Goal: Transaction & Acquisition: Purchase product/service

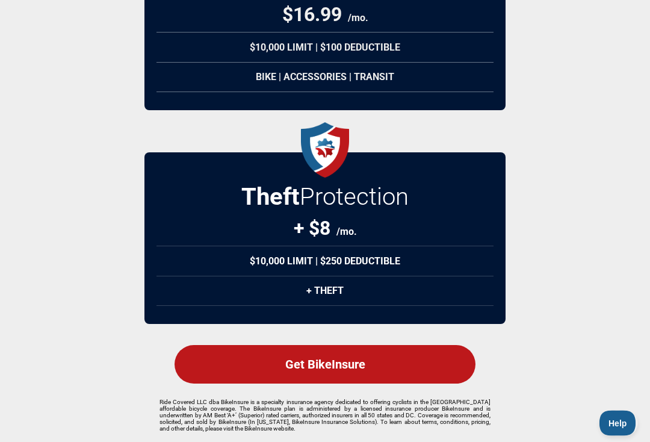
scroll to position [226, 0]
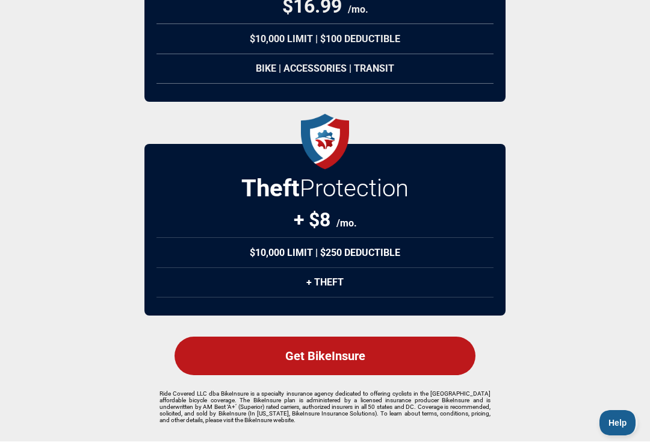
click at [346, 347] on div "Get BikeInsure" at bounding box center [324, 356] width 301 height 38
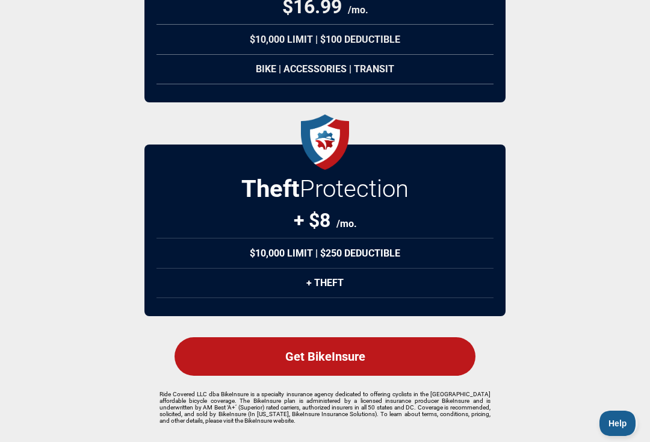
select select "****"
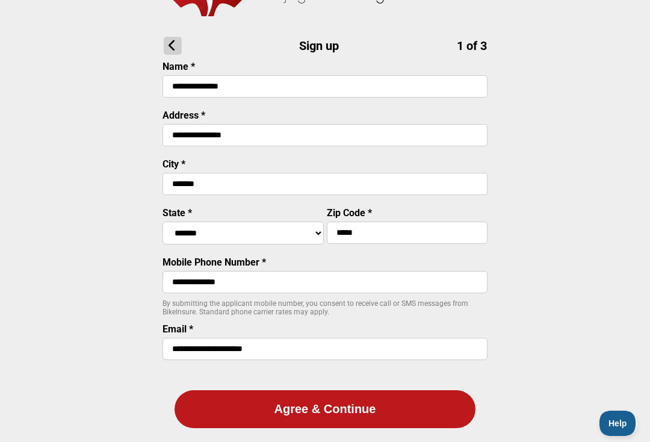
scroll to position [82, 0]
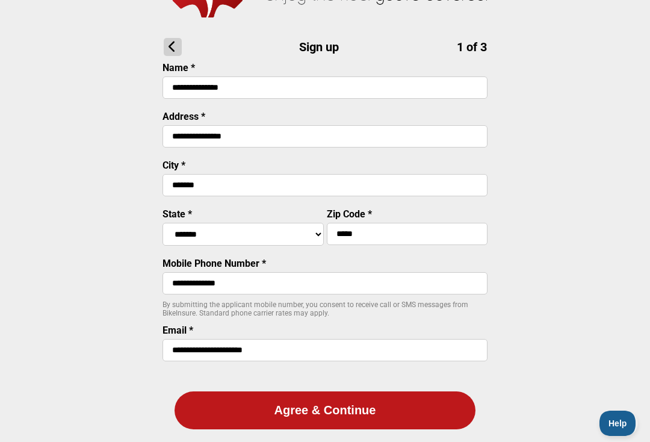
click at [348, 408] on button "Agree & Continue" at bounding box center [324, 410] width 301 height 38
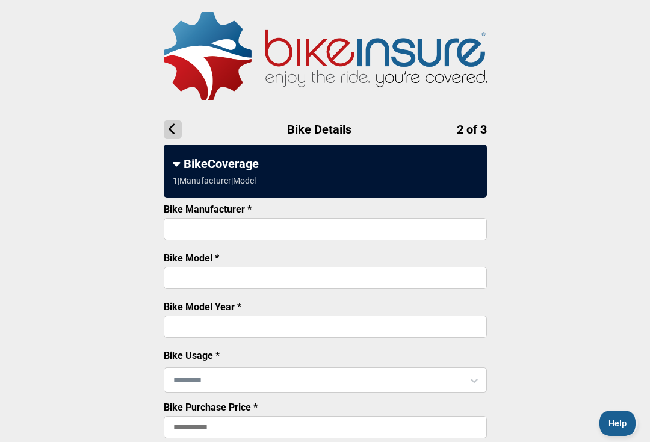
click at [313, 374] on input "text" at bounding box center [325, 379] width 322 height 25
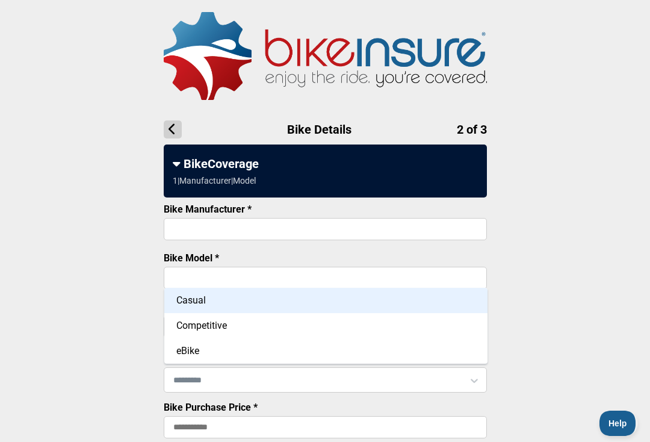
scroll to position [40, 0]
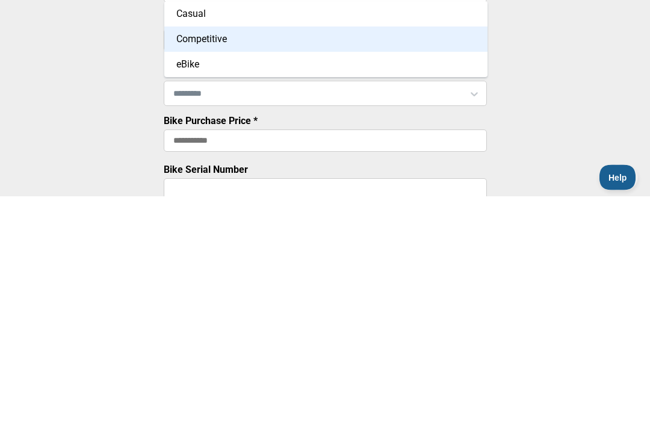
click at [226, 273] on div "Competitive" at bounding box center [325, 285] width 323 height 25
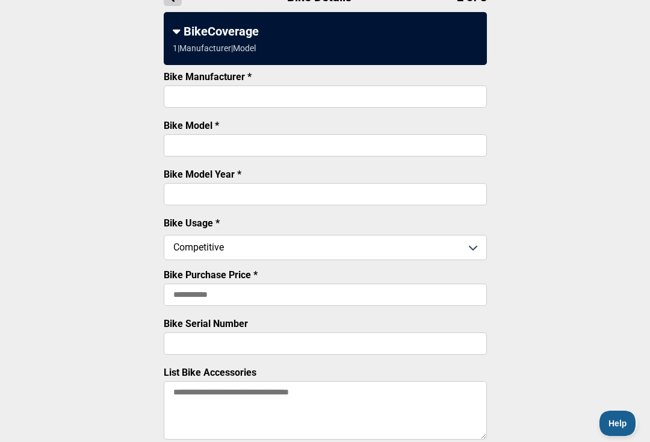
scroll to position [135, 0]
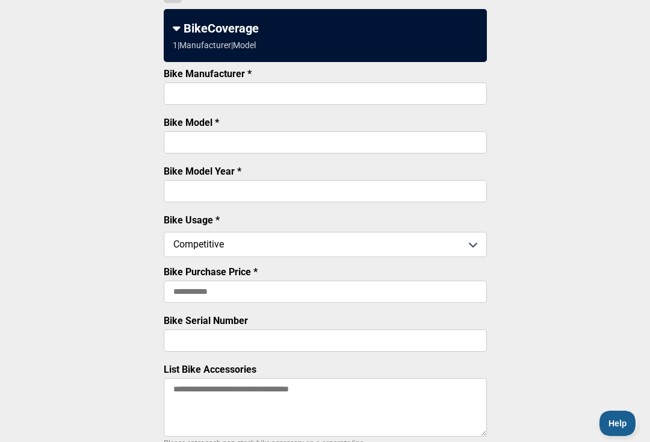
click at [264, 189] on input "Bike Model Year *" at bounding box center [325, 191] width 323 height 22
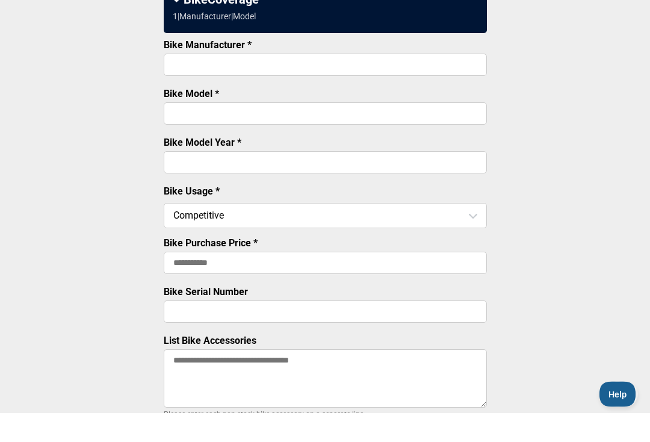
click at [197, 132] on input "Bike Model *" at bounding box center [325, 143] width 323 height 22
click at [216, 180] on input "****" at bounding box center [325, 191] width 323 height 22
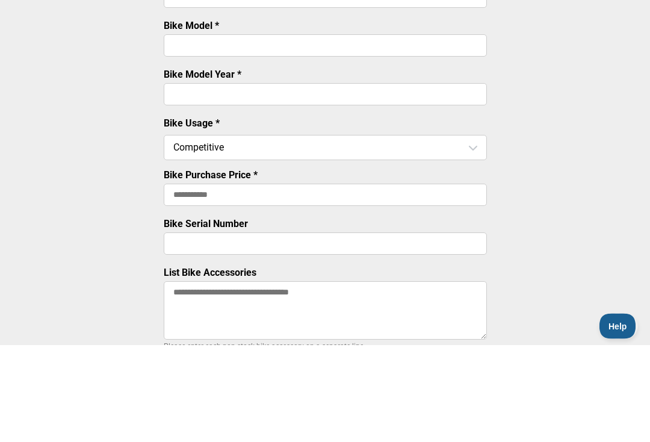
type input "*"
